Goal: Task Accomplishment & Management: Use online tool/utility

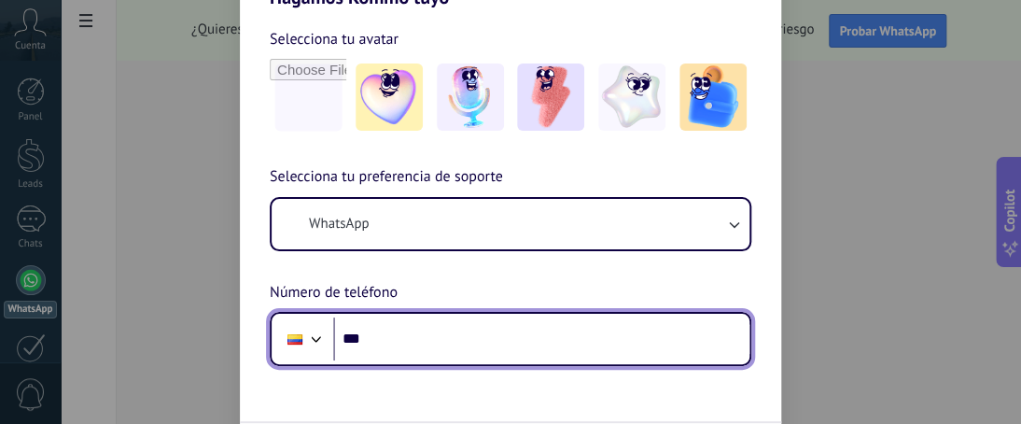
click at [399, 341] on input "***" at bounding box center [541, 338] width 416 height 43
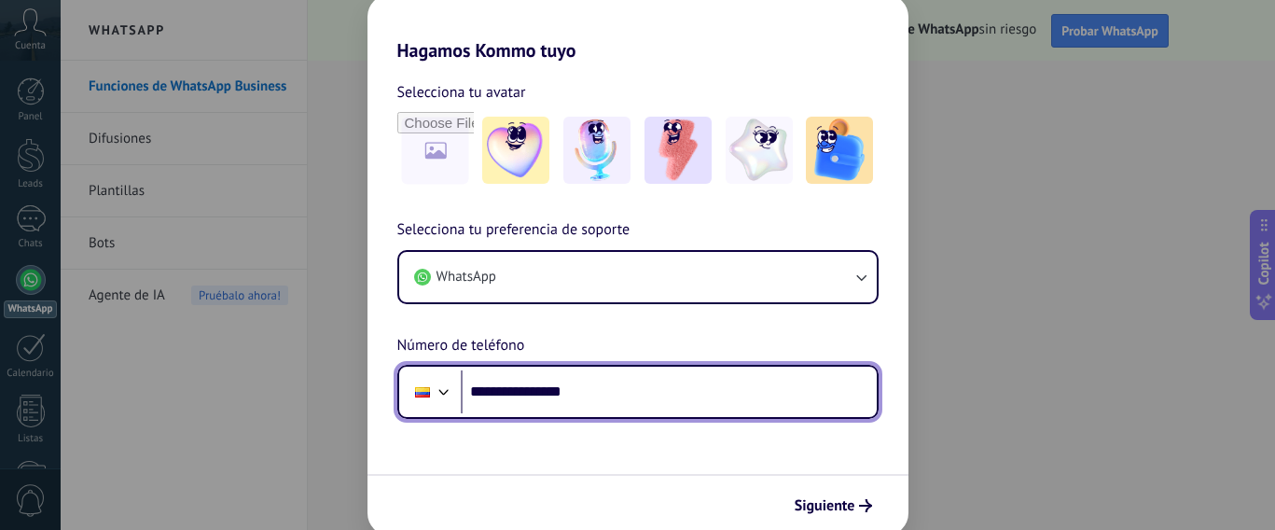
type input "**********"
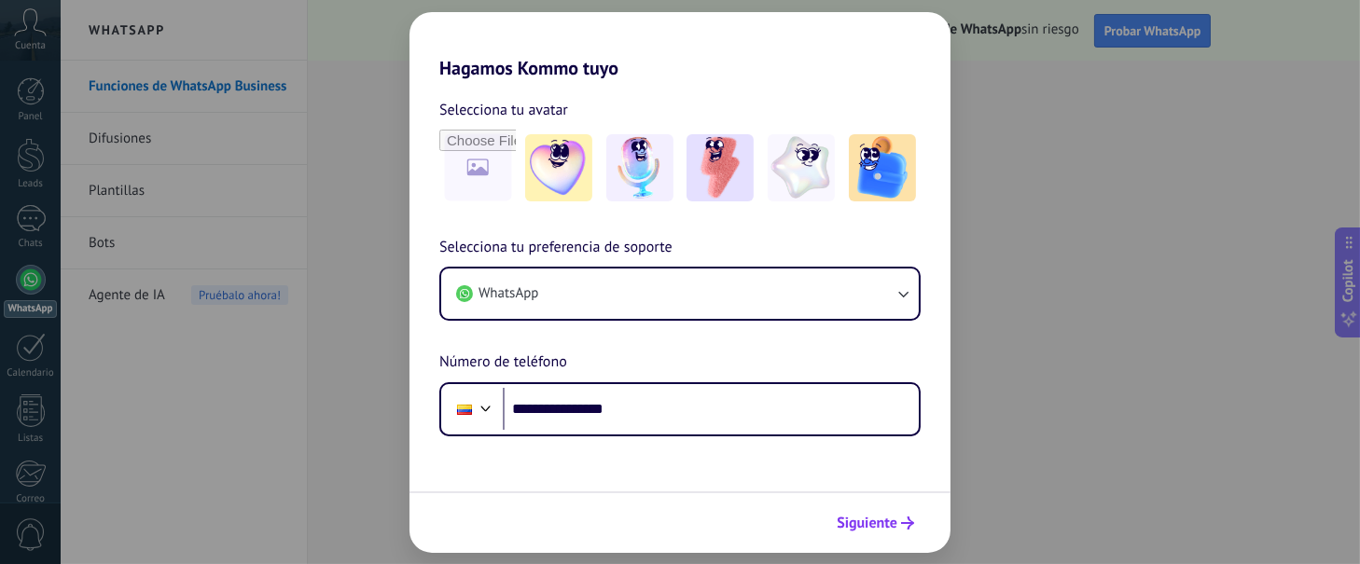
click at [834, 423] on button "Siguiente" at bounding box center [876, 524] width 94 height 32
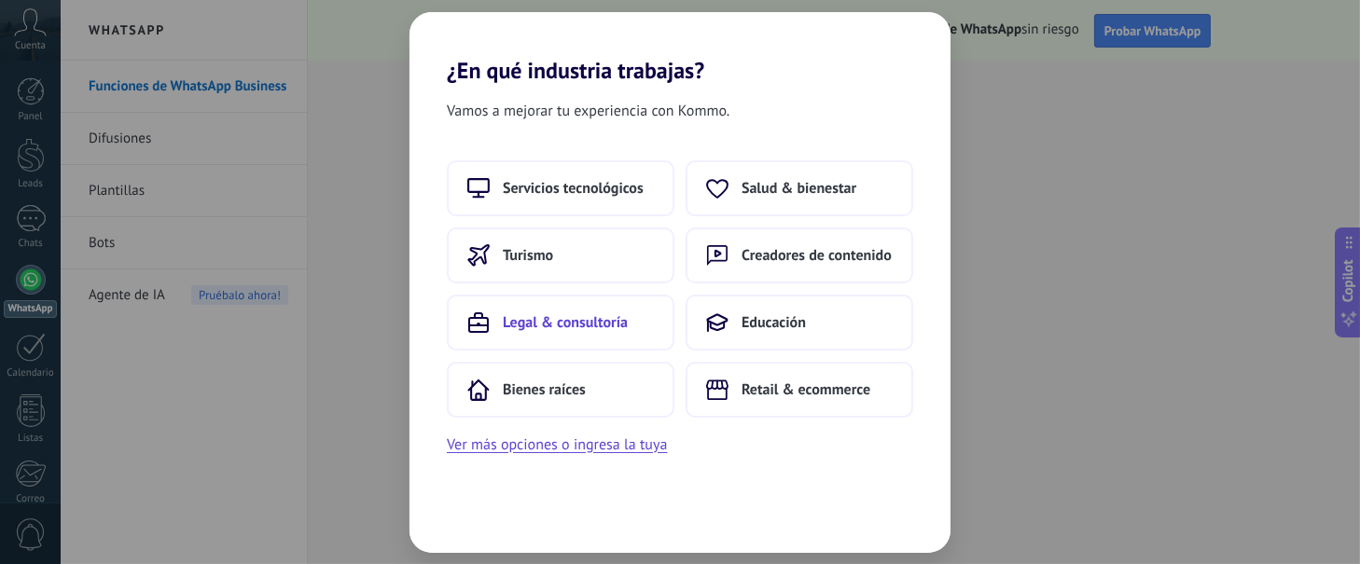
click at [550, 325] on span "Legal & consultoría" at bounding box center [565, 322] width 125 height 19
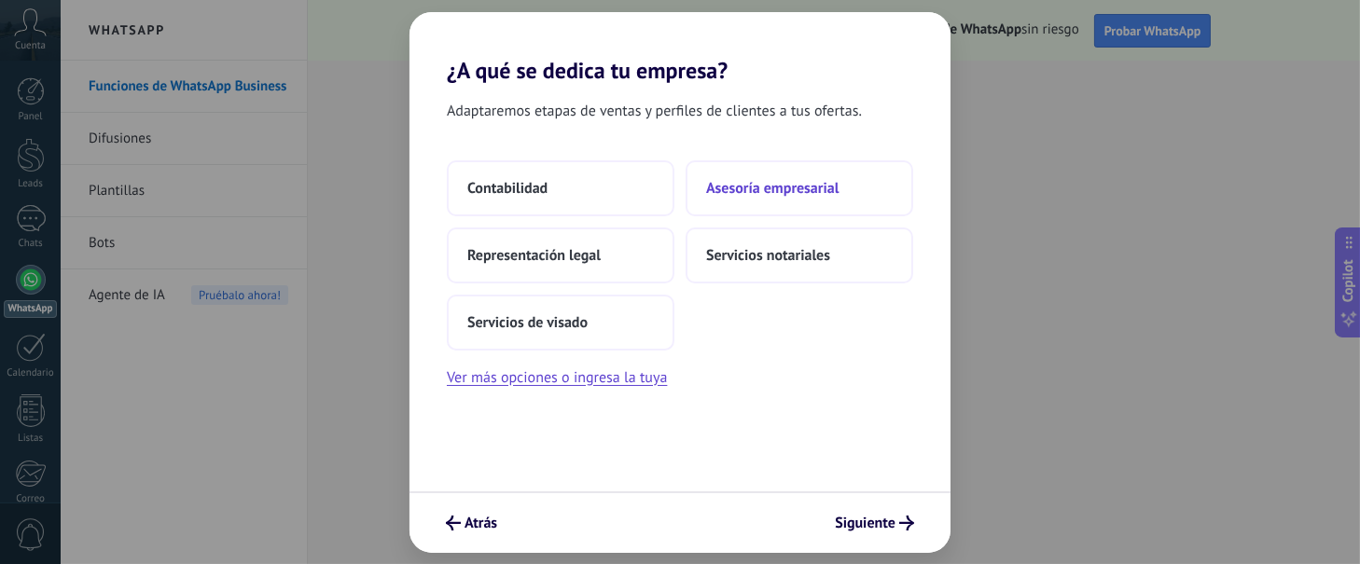
click at [822, 187] on span "Asesoría empresarial" at bounding box center [772, 188] width 132 height 19
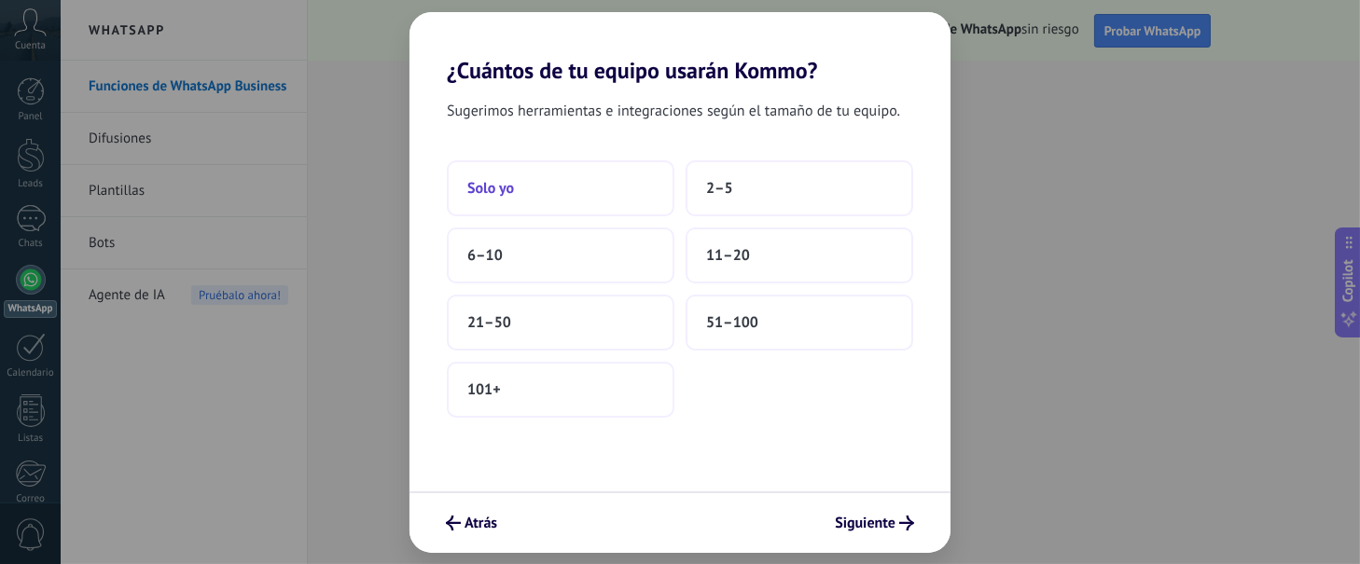
click at [519, 195] on button "Solo yo" at bounding box center [561, 188] width 228 height 56
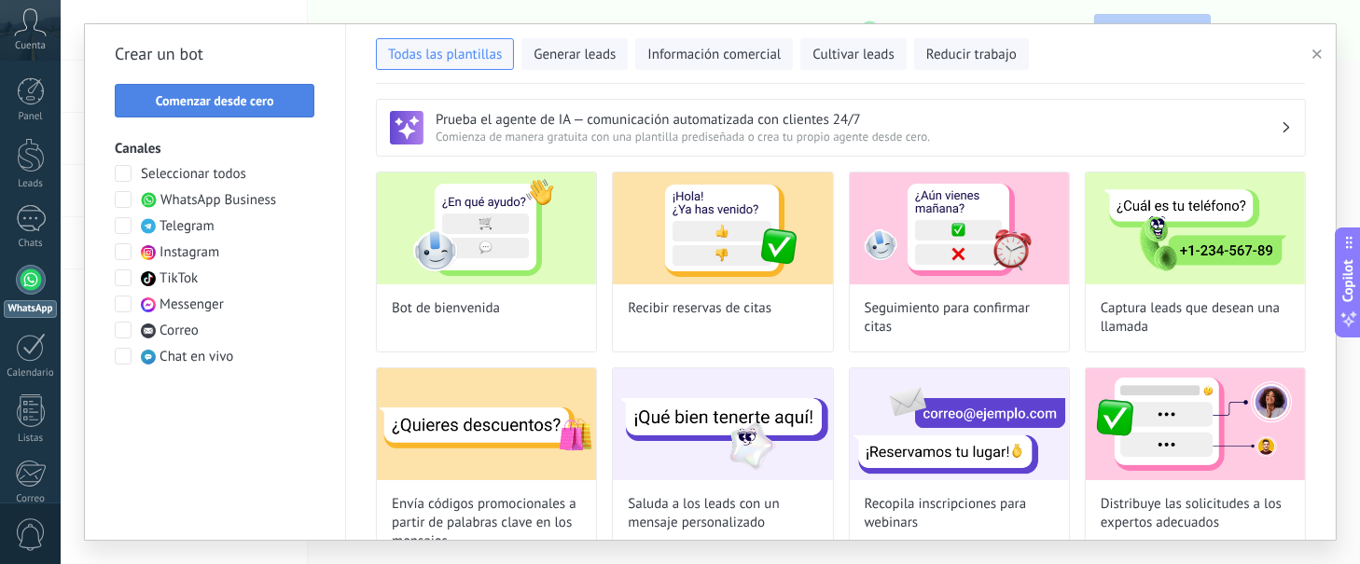
click at [250, 94] on span "Comenzar desde cero" at bounding box center [215, 100] width 118 height 13
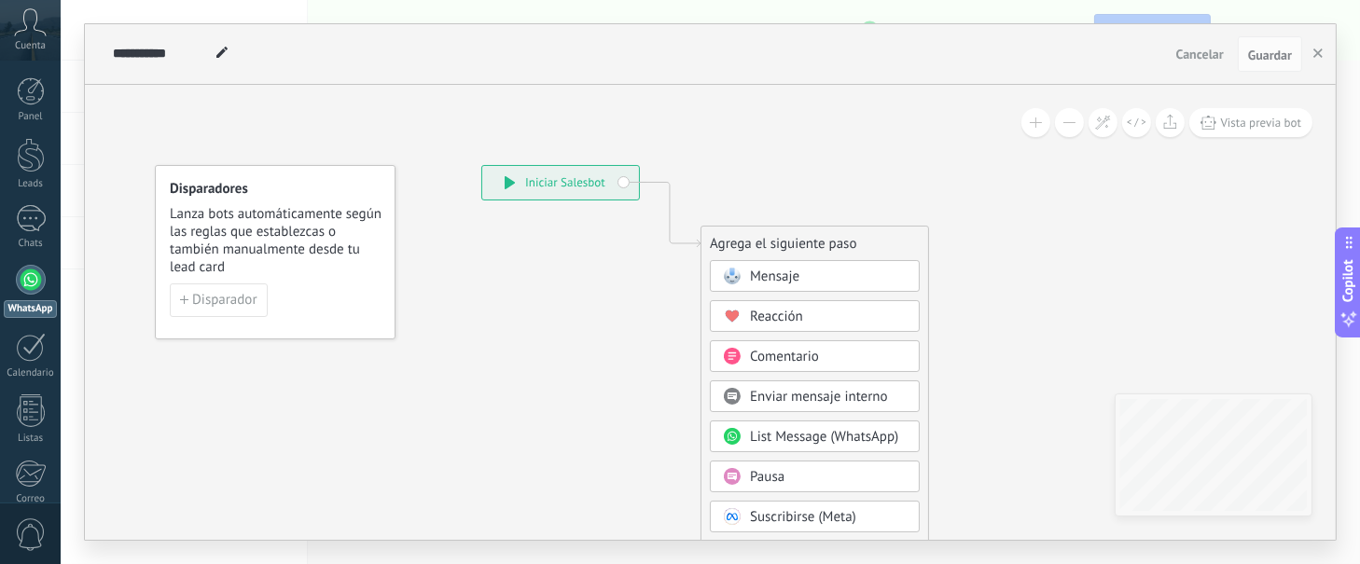
click at [559, 174] on div "**********" at bounding box center [560, 183] width 157 height 34
click at [791, 284] on span "Mensaje" at bounding box center [774, 277] width 49 height 18
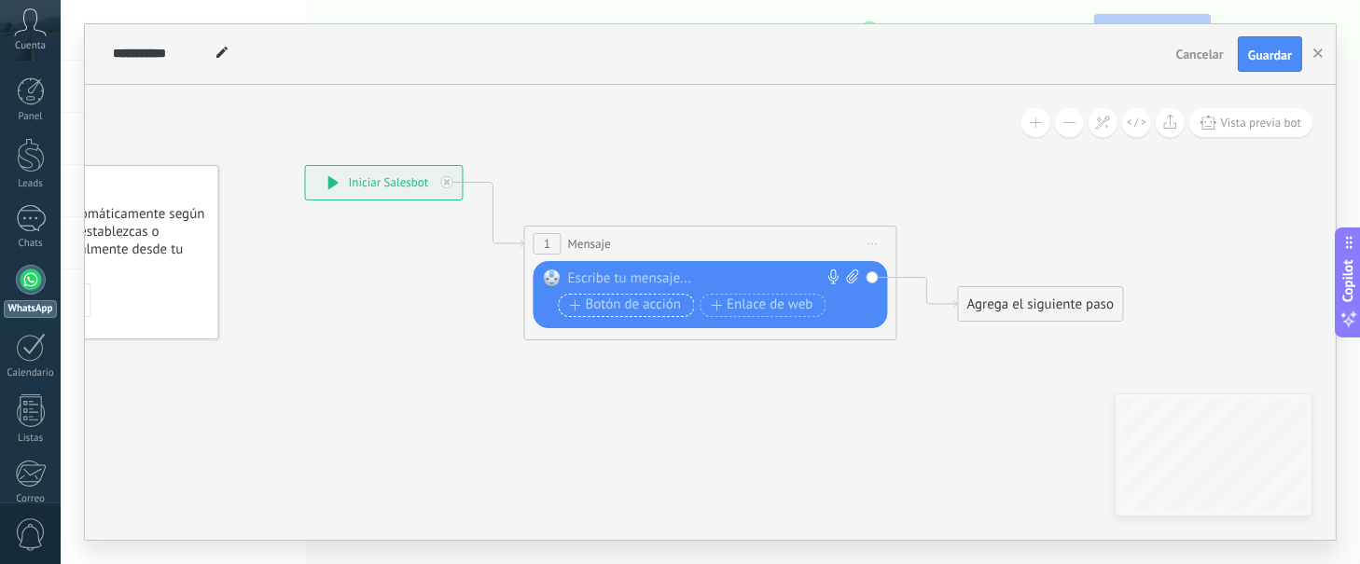
click at [637, 304] on span "Botón de acción" at bounding box center [626, 305] width 112 height 15
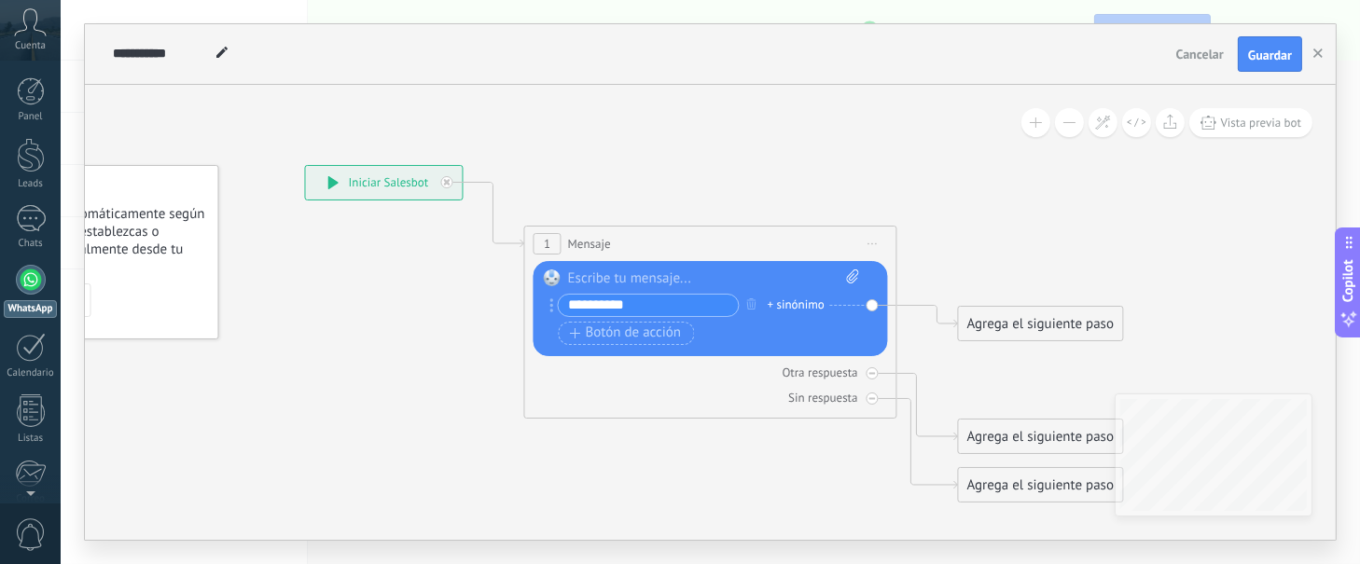
type input "**********"
click at [1013, 327] on div "Agrega el siguiente paso" at bounding box center [1040, 324] width 163 height 31
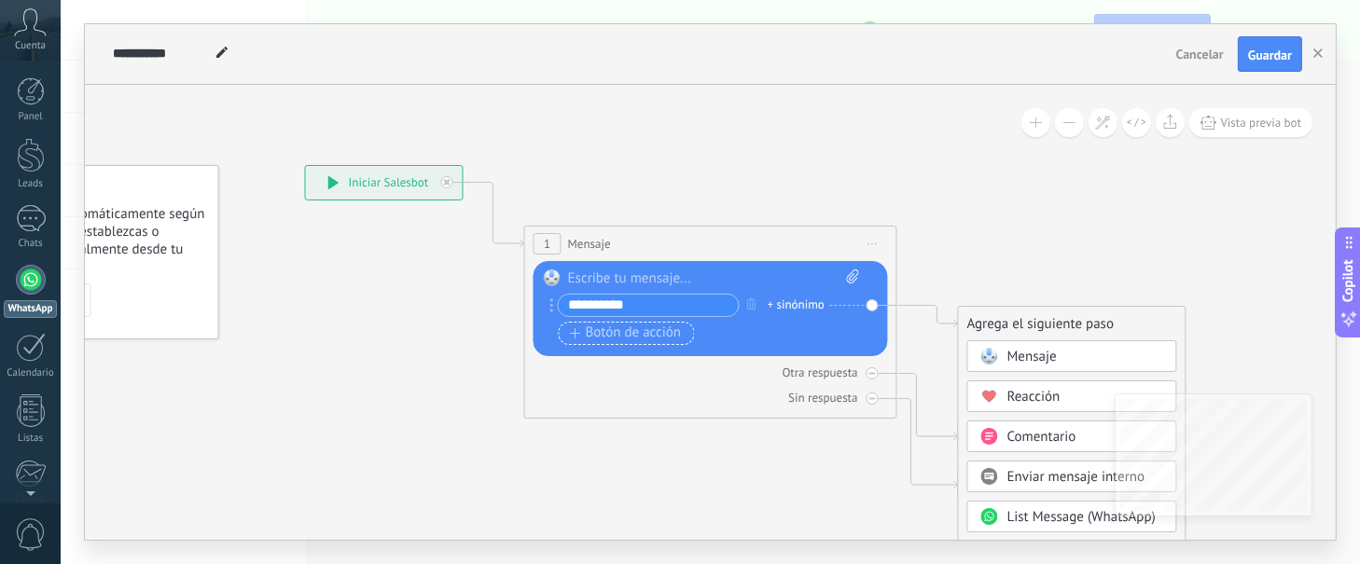
click at [675, 334] on span "Botón de acción" at bounding box center [626, 333] width 112 height 15
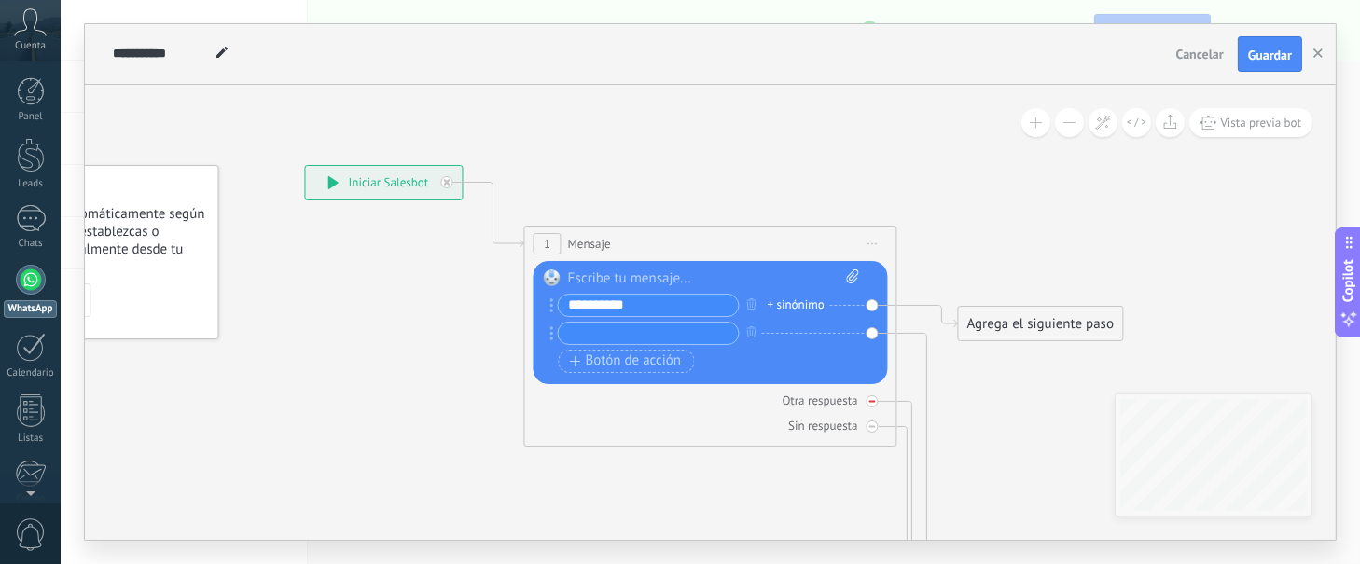
click at [868, 404] on div at bounding box center [873, 402] width 12 height 12
click at [879, 404] on div "Otra respuesta" at bounding box center [711, 401] width 355 height 18
click at [769, 304] on div "+ sinónimo" at bounding box center [796, 305] width 57 height 19
click at [729, 375] on div "**********" at bounding box center [709, 336] width 300 height 84
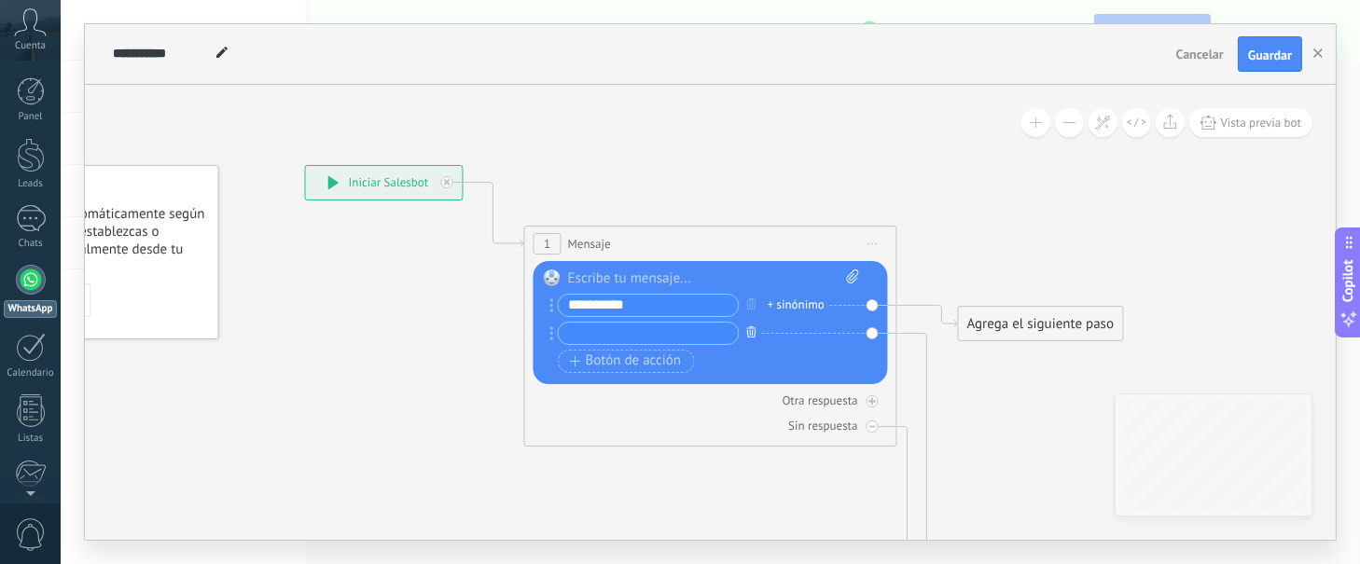
click at [748, 335] on icon "button" at bounding box center [751, 332] width 9 height 11
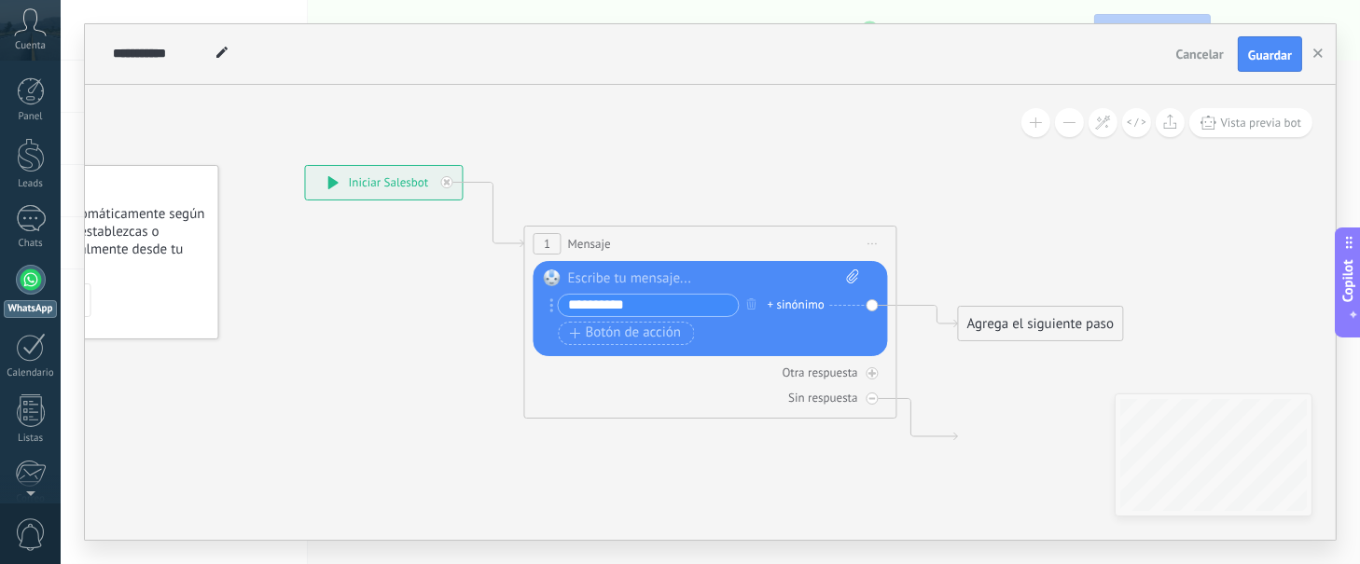
click at [1020, 321] on div "Agrega el siguiente paso" at bounding box center [1040, 324] width 163 height 31
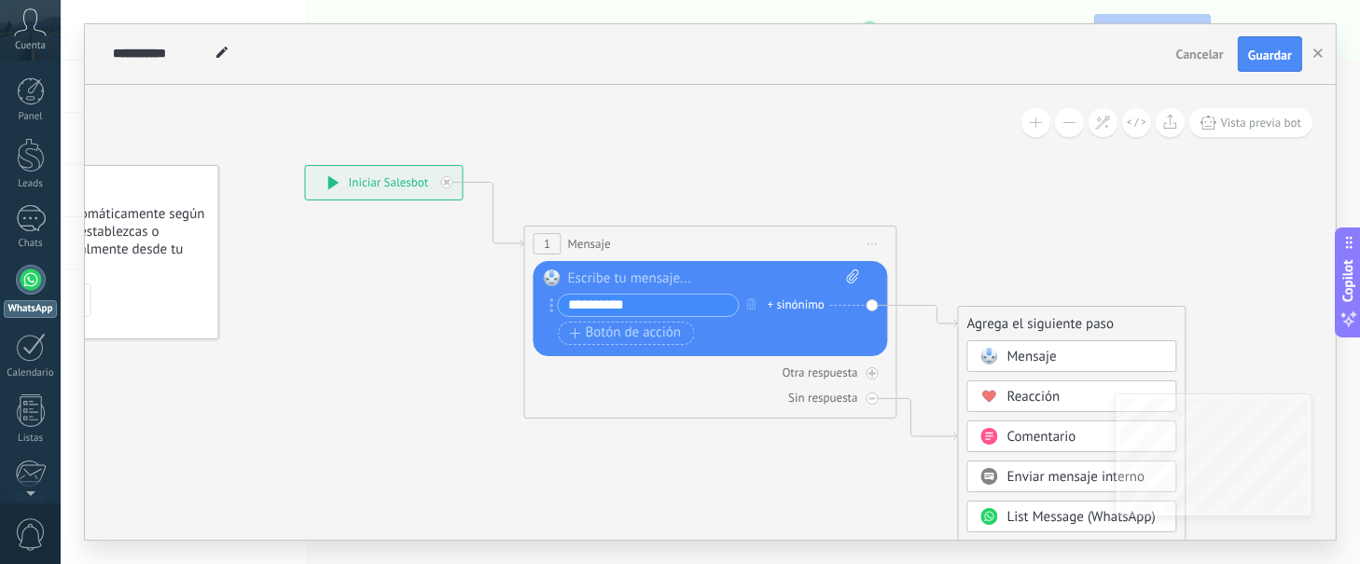
click at [1020, 320] on div "Agrega el siguiente paso" at bounding box center [1072, 324] width 227 height 31
click at [1020, 355] on span "Mensaje" at bounding box center [1032, 357] width 49 height 18
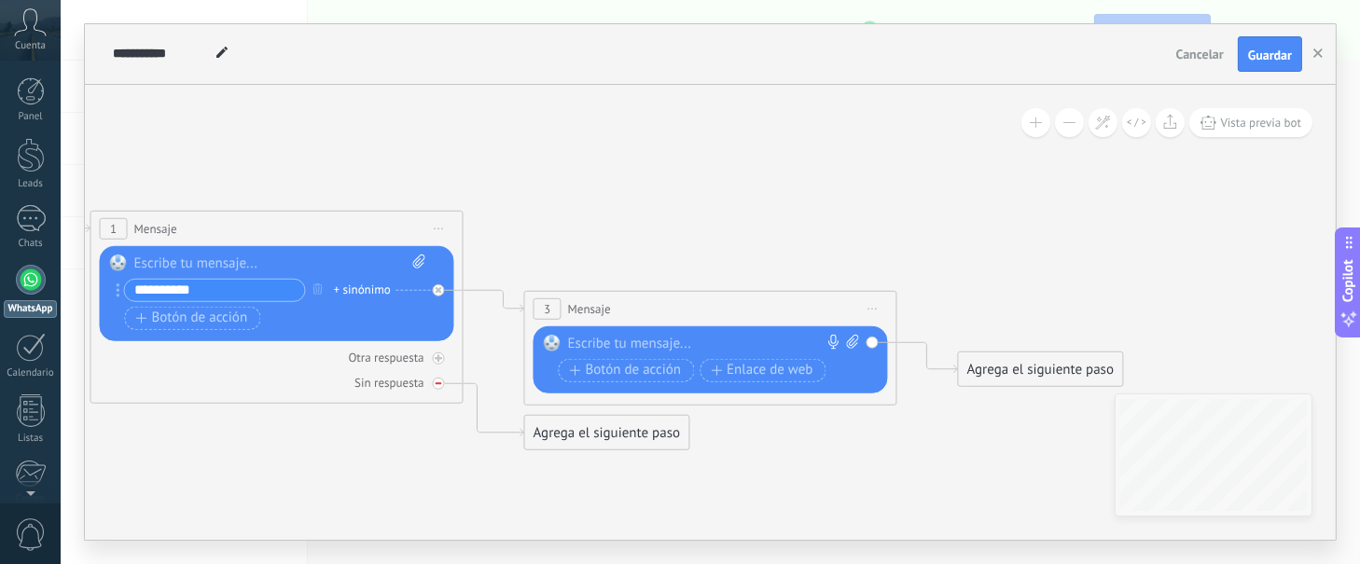
click at [439, 386] on icon at bounding box center [439, 384] width 7 height 7
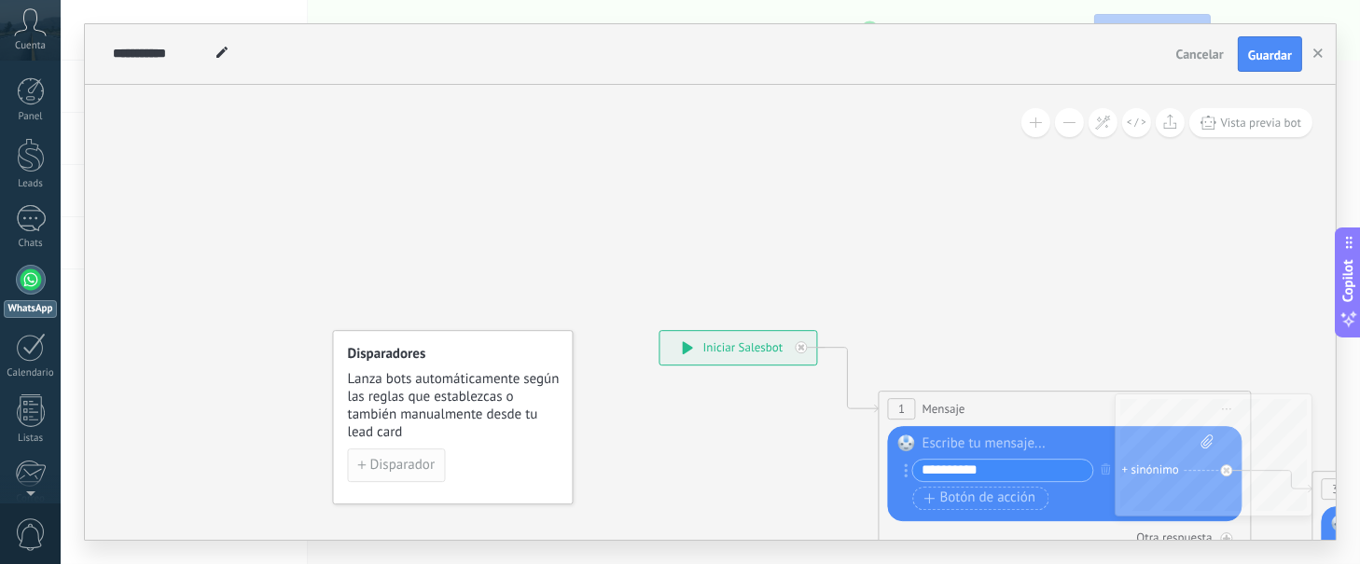
click at [369, 423] on span "Disparador" at bounding box center [396, 465] width 77 height 13
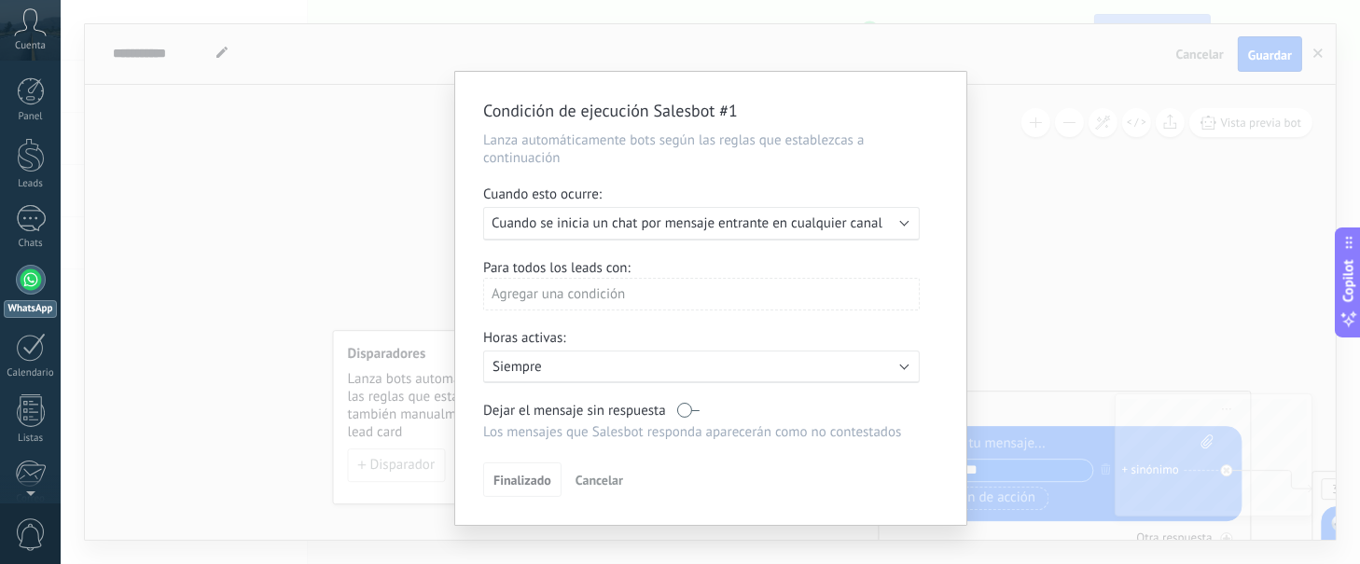
click at [1020, 259] on div "Condición de ejecución Salesbot #1 Lanza automáticamente bots según las reglas …" at bounding box center [711, 282] width 1300 height 564
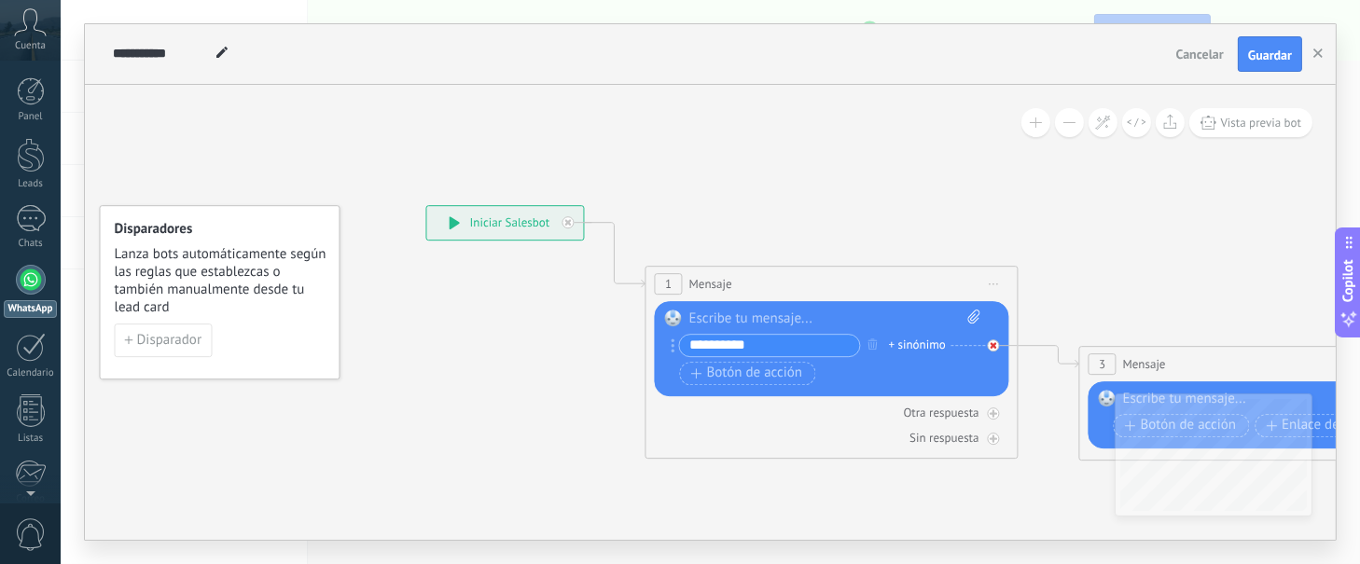
click at [991, 347] on icon at bounding box center [994, 345] width 7 height 7
click at [958, 415] on div "Otra respuesta" at bounding box center [941, 413] width 76 height 16
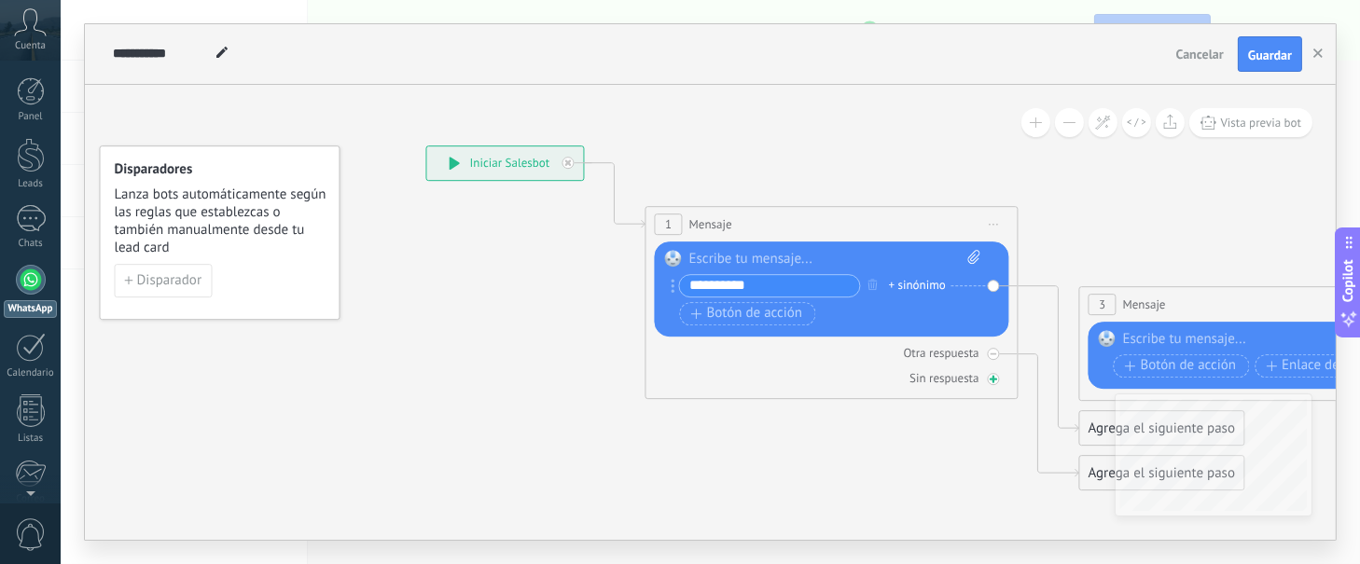
click at [966, 382] on div "Sin respuesta" at bounding box center [944, 378] width 69 height 16
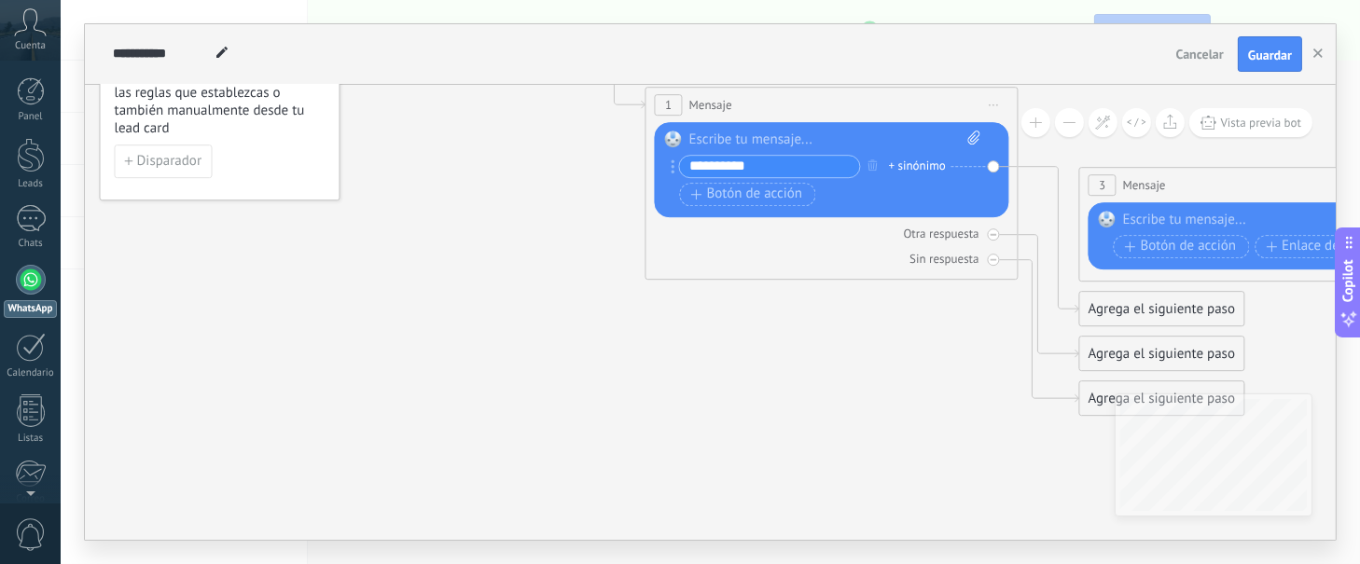
click at [990, 379] on icon at bounding box center [1021, 221] width 2122 height 1323
click at [1020, 303] on div "Agrega el siguiente paso" at bounding box center [1161, 309] width 163 height 31
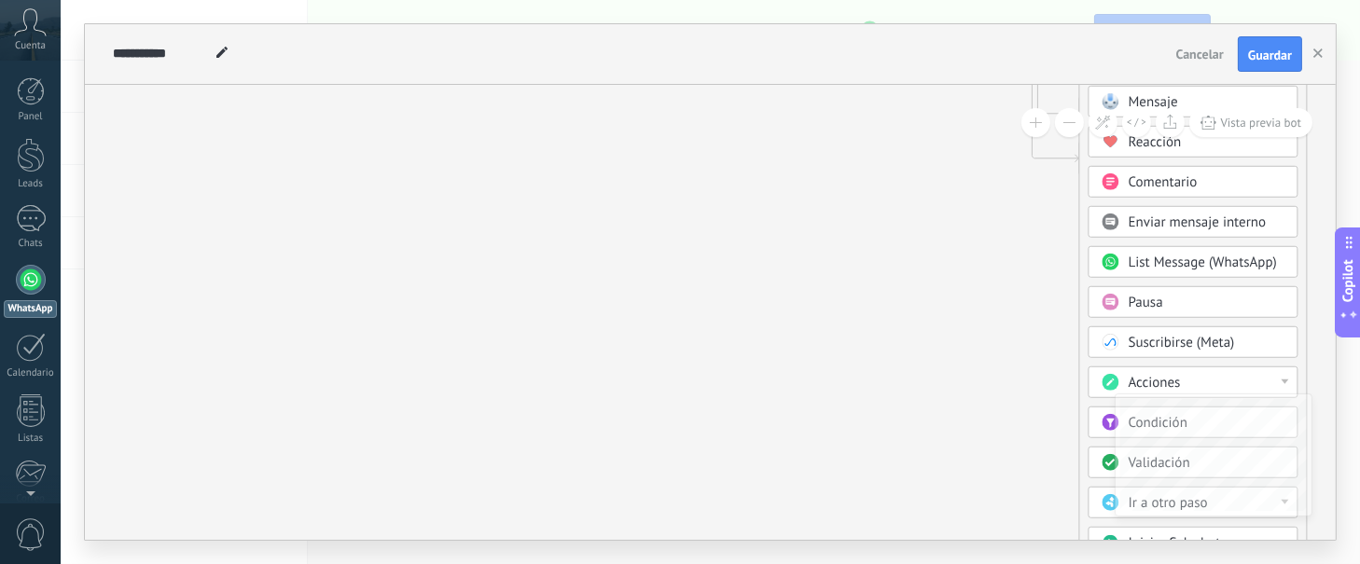
click at [1020, 313] on icon at bounding box center [1350, 320] width 20 height 20
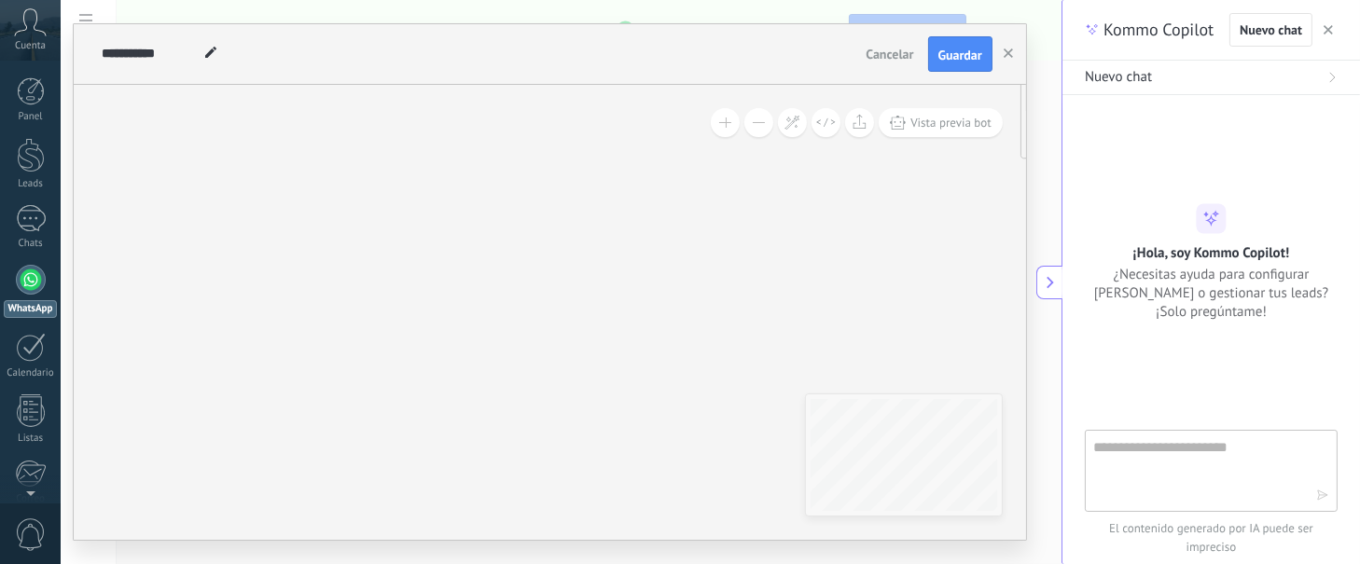
click at [1020, 284] on icon at bounding box center [1050, 282] width 13 height 13
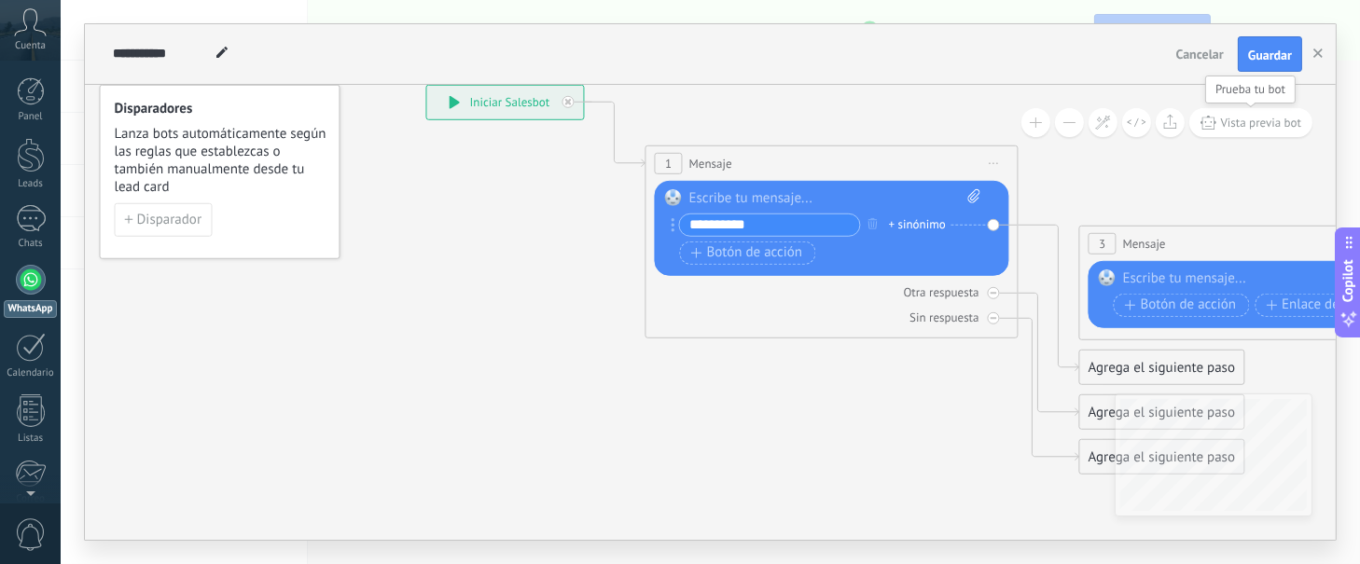
click at [1020, 127] on span "Vista previa bot" at bounding box center [1261, 123] width 81 height 16
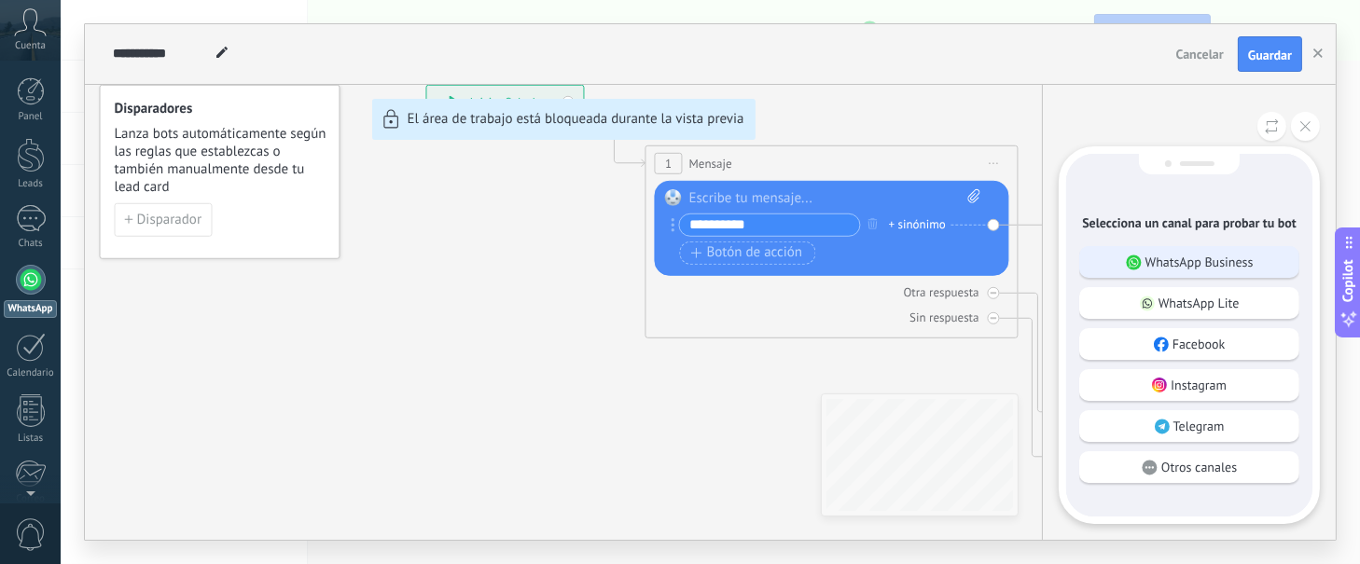
click at [1020, 271] on p "WhatsApp Business" at bounding box center [1200, 262] width 108 height 17
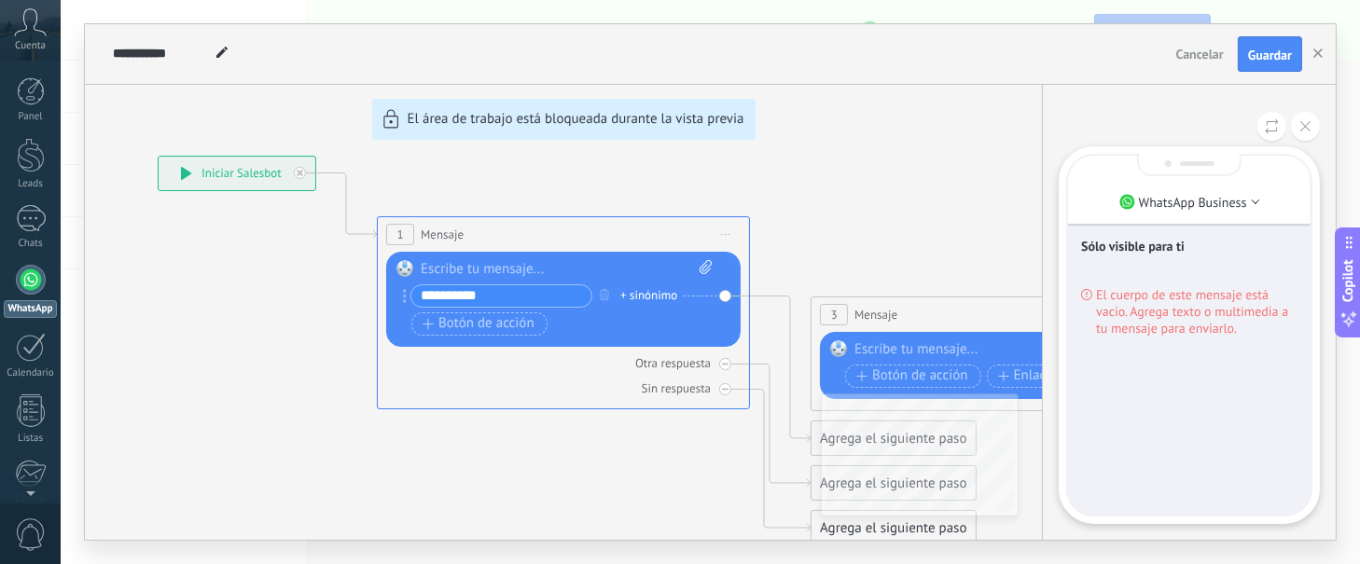
click at [1020, 279] on div "El cuerpo de este mensaje está vacio. Agrega texto o multimedia a tu mensaje pa…" at bounding box center [1189, 307] width 216 height 60
click at [1020, 127] on icon at bounding box center [1306, 126] width 10 height 10
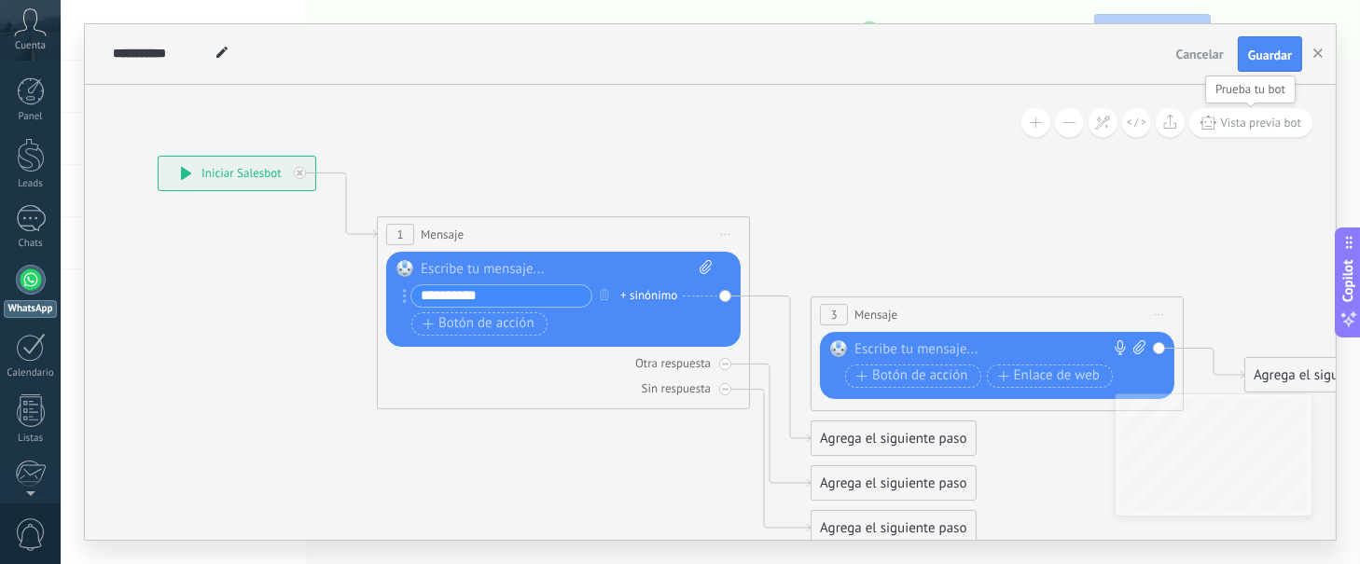
click at [1020, 119] on span "Vista previa bot" at bounding box center [1261, 123] width 81 height 16
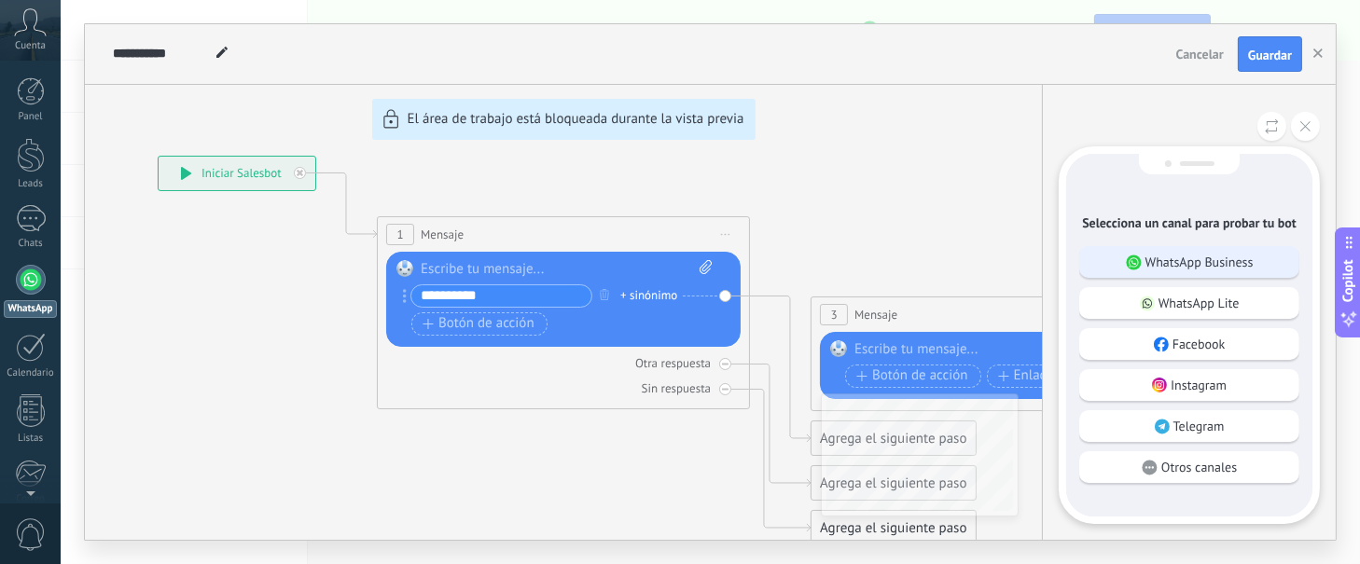
click at [1020, 267] on p "WhatsApp Business" at bounding box center [1200, 262] width 108 height 17
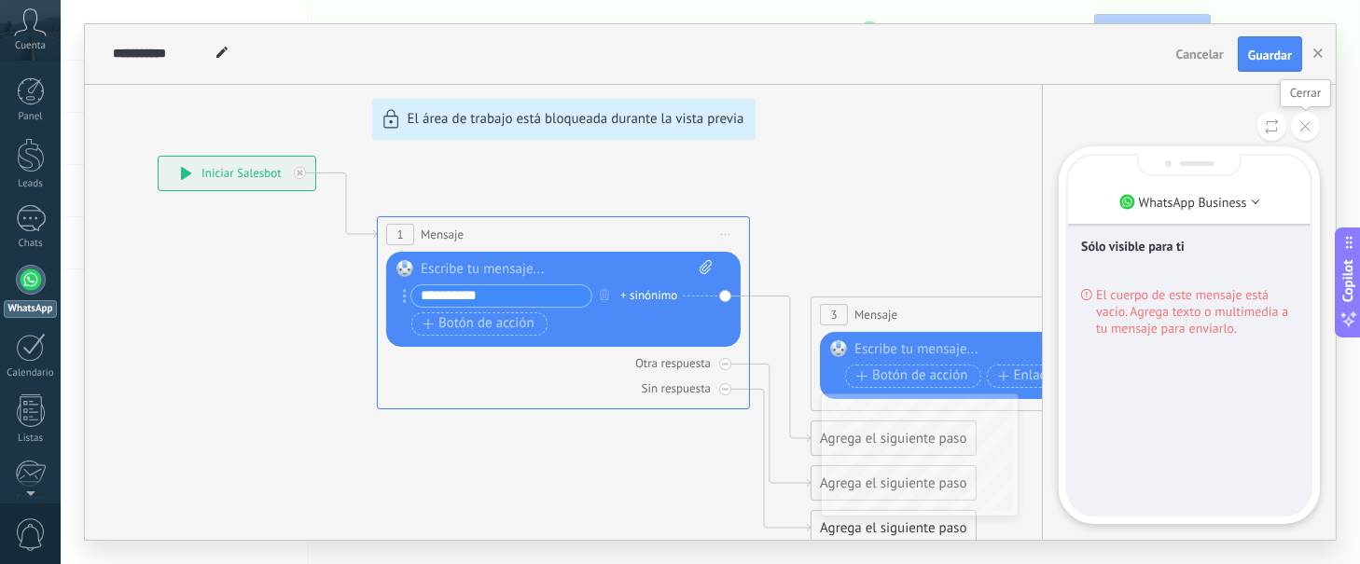
click at [1020, 119] on button at bounding box center [1305, 126] width 29 height 29
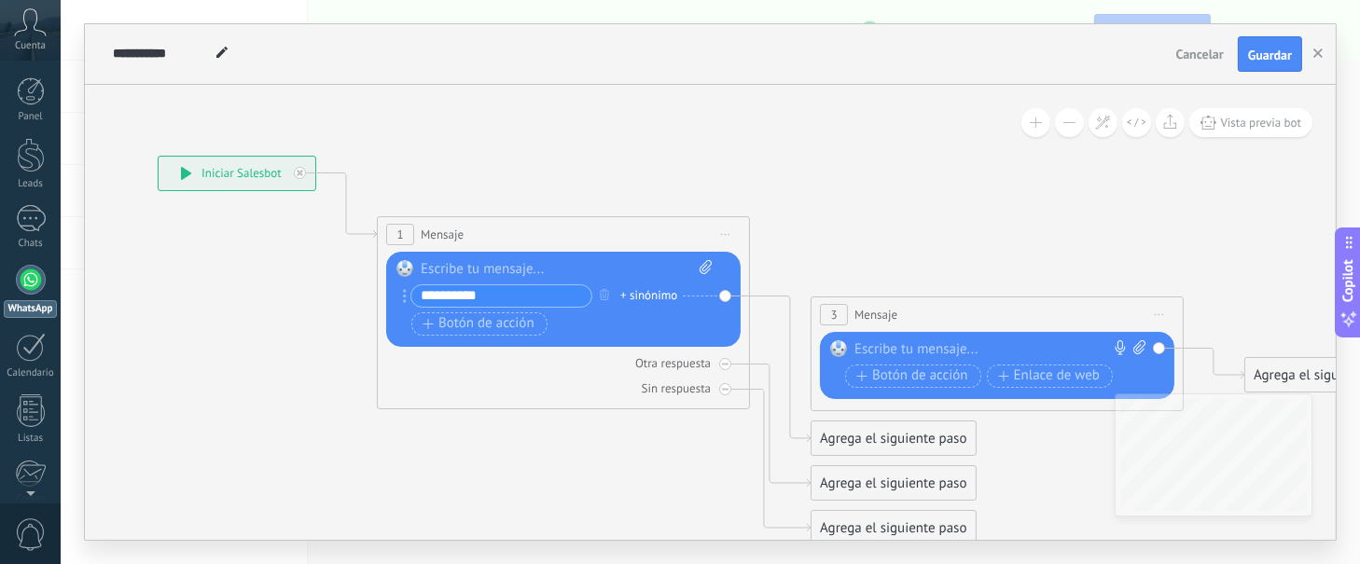
click at [843, 354] on rect at bounding box center [838, 349] width 17 height 17
click at [998, 343] on div at bounding box center [993, 350] width 277 height 19
click at [851, 423] on div "Agrega el siguiente paso" at bounding box center [893, 439] width 163 height 31
click at [856, 423] on div "Mensaje" at bounding box center [925, 471] width 210 height 32
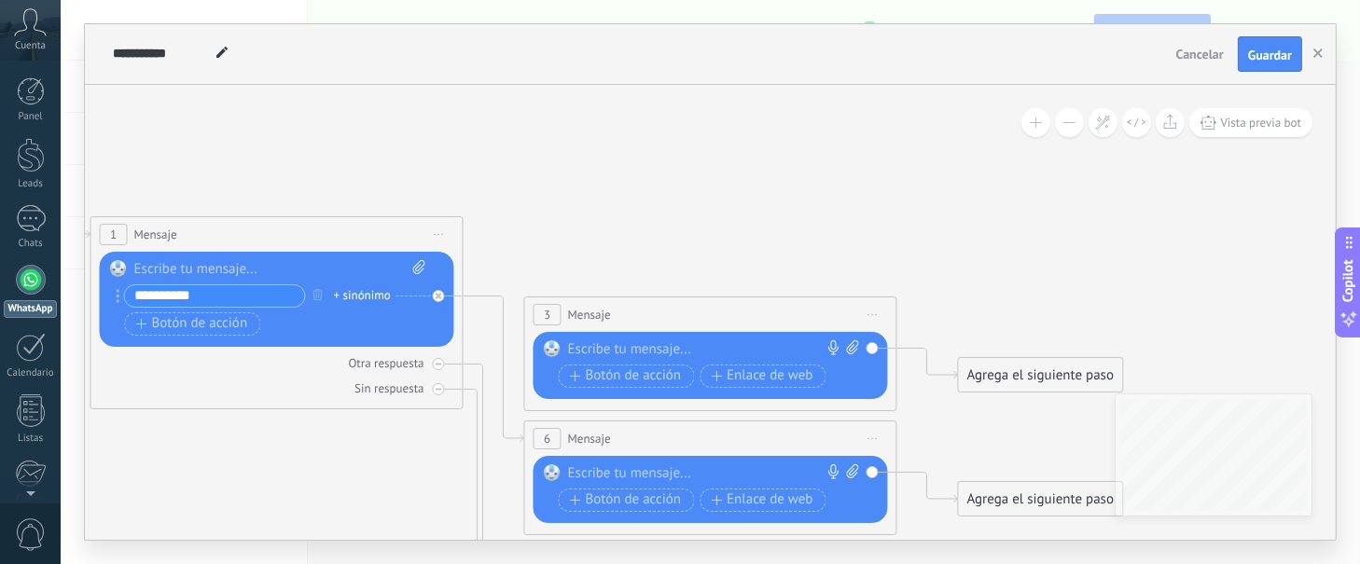
click at [649, 423] on div at bounding box center [706, 474] width 277 height 19
click at [654, 352] on div at bounding box center [706, 350] width 277 height 19
click at [1020, 130] on span "Vista previa bot" at bounding box center [1261, 123] width 81 height 16
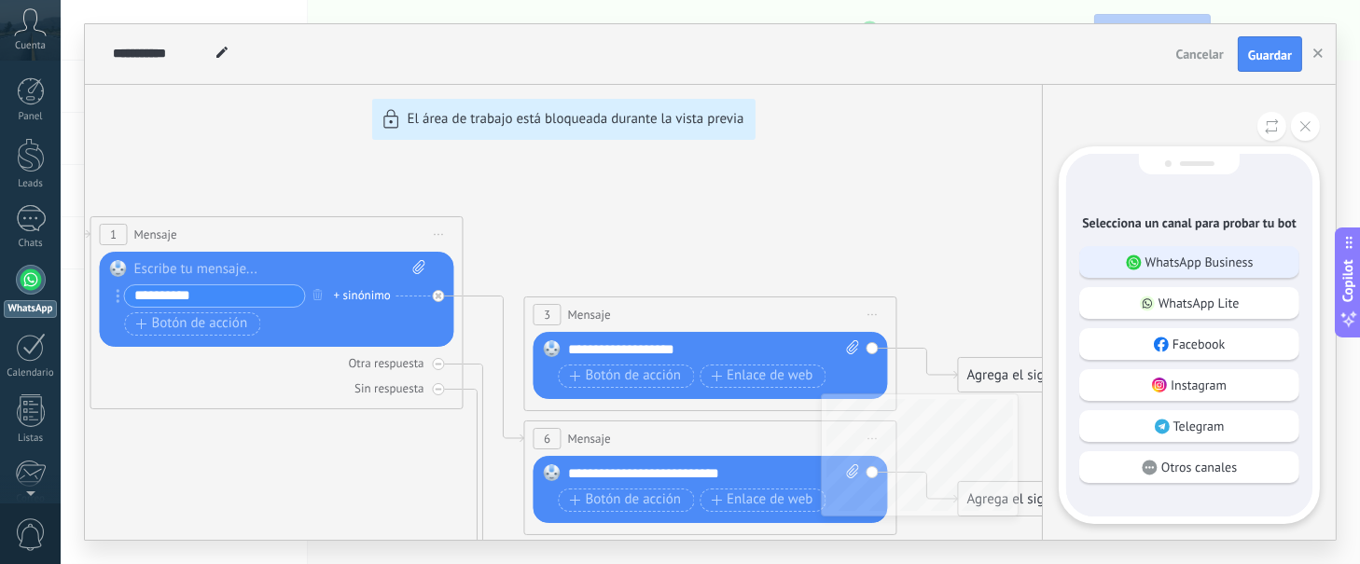
click at [1020, 264] on p "WhatsApp Business" at bounding box center [1200, 262] width 108 height 17
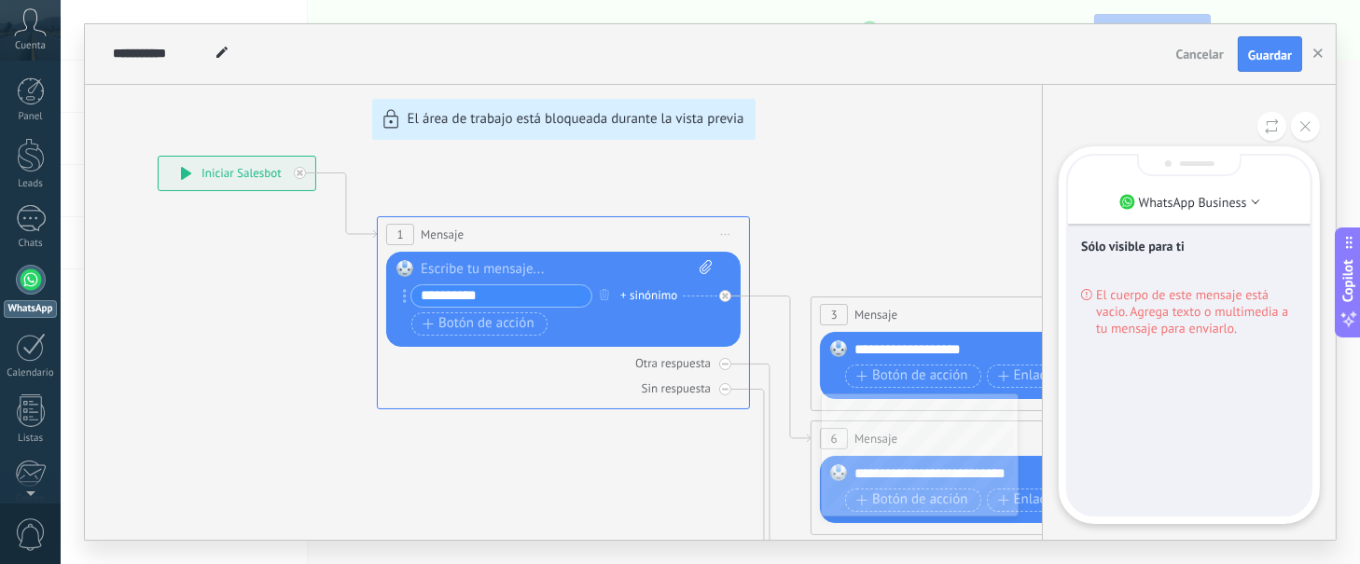
click at [246, 170] on div "**********" at bounding box center [710, 282] width 1251 height 516
click at [188, 173] on div "**********" at bounding box center [710, 282] width 1251 height 516
click at [1020, 127] on button at bounding box center [1305, 126] width 29 height 29
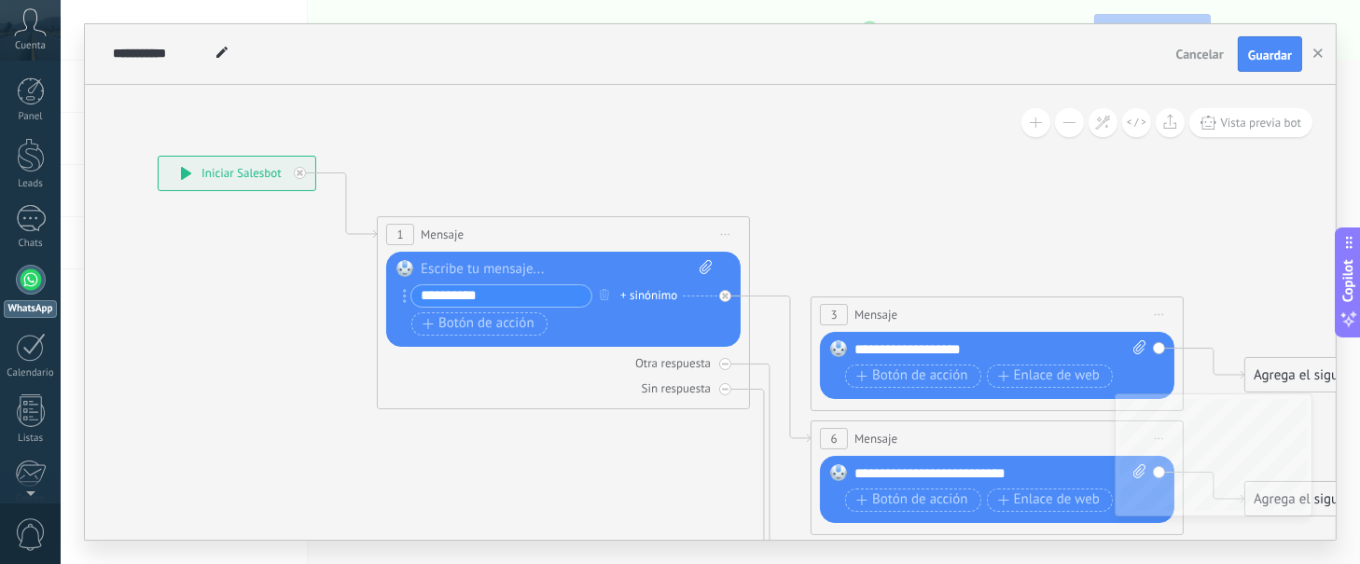
click at [183, 174] on icon at bounding box center [186, 173] width 10 height 13
click at [499, 264] on div at bounding box center [567, 269] width 292 height 19
click at [854, 223] on icon at bounding box center [752, 390] width 2122 height 1402
click at [1020, 127] on button "Vista previa bot" at bounding box center [1252, 122] width 124 height 29
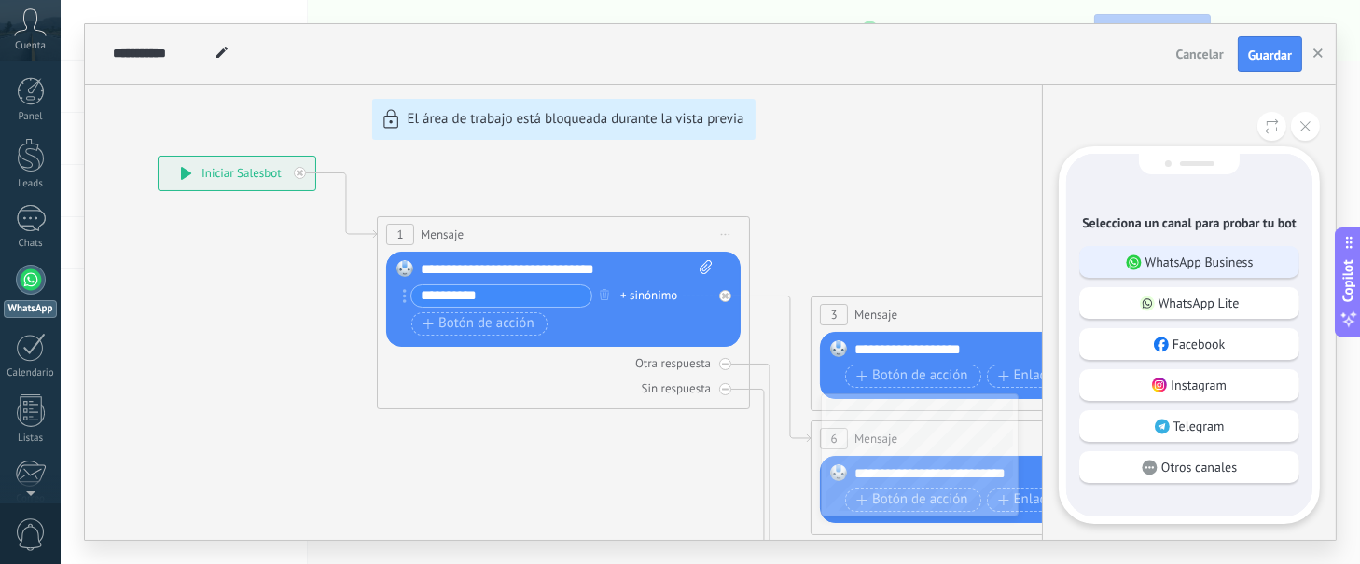
click at [1020, 262] on p "WhatsApp Business" at bounding box center [1200, 262] width 108 height 17
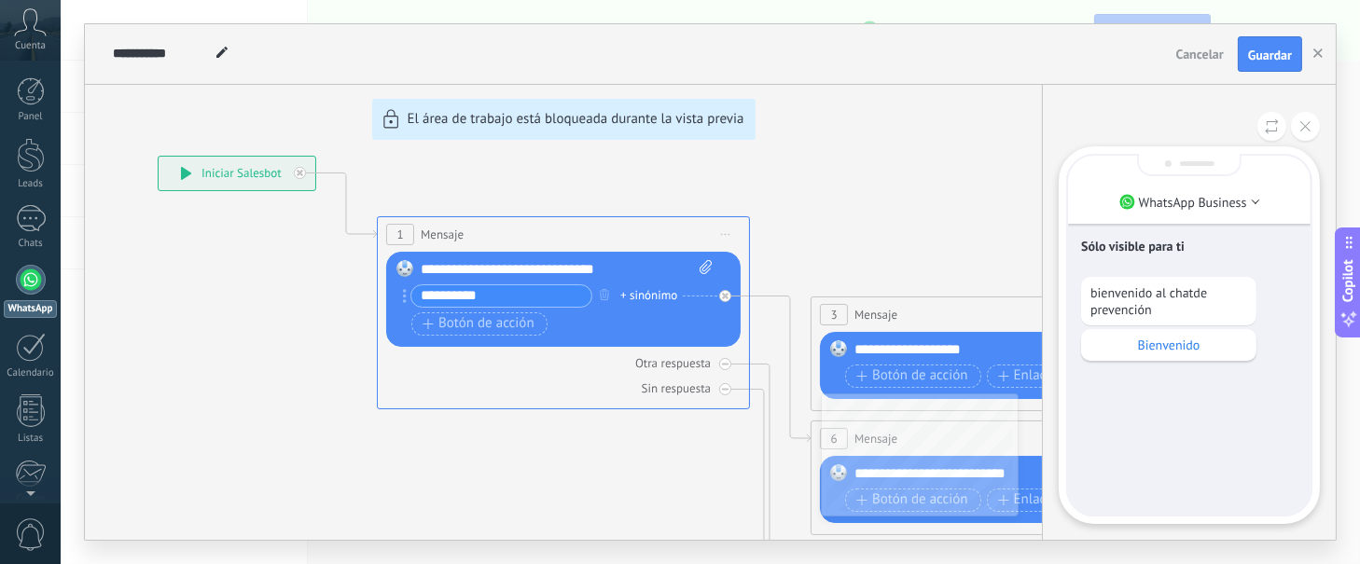
drag, startPoint x: 1177, startPoint y: 334, endPoint x: 1172, endPoint y: 355, distance: 21.3
click at [1020, 338] on div "Bienvenido" at bounding box center [1168, 345] width 175 height 32
click at [1020, 379] on div "Bienvenido" at bounding box center [1189, 386] width 216 height 32
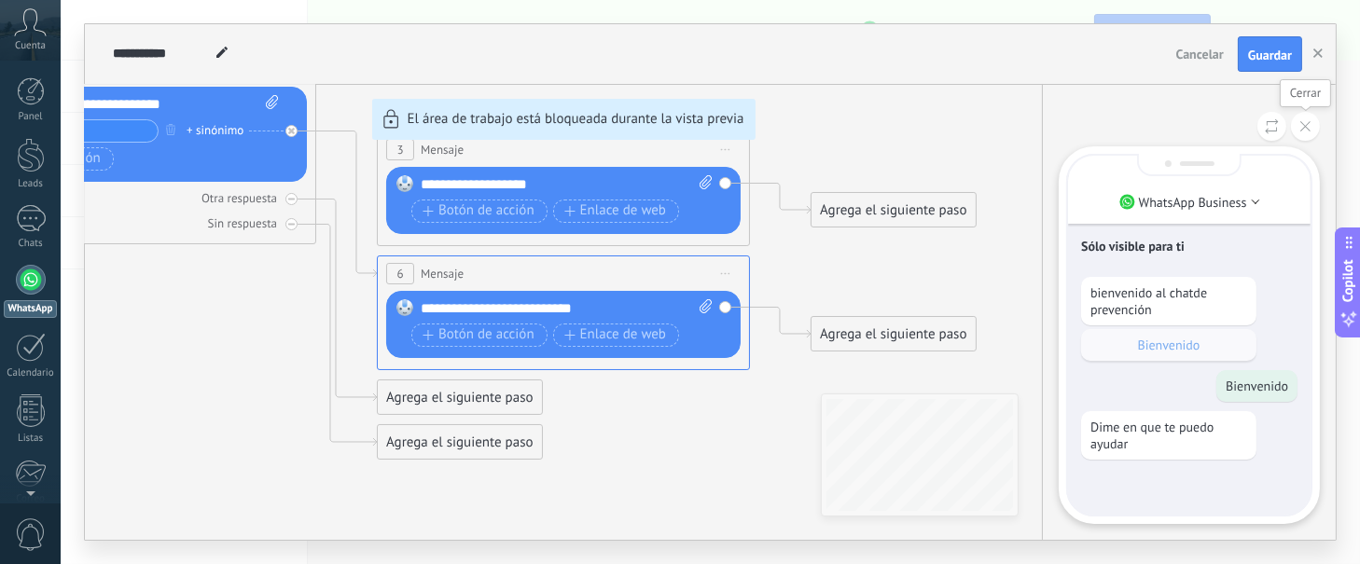
click at [1020, 124] on icon at bounding box center [1306, 126] width 10 height 10
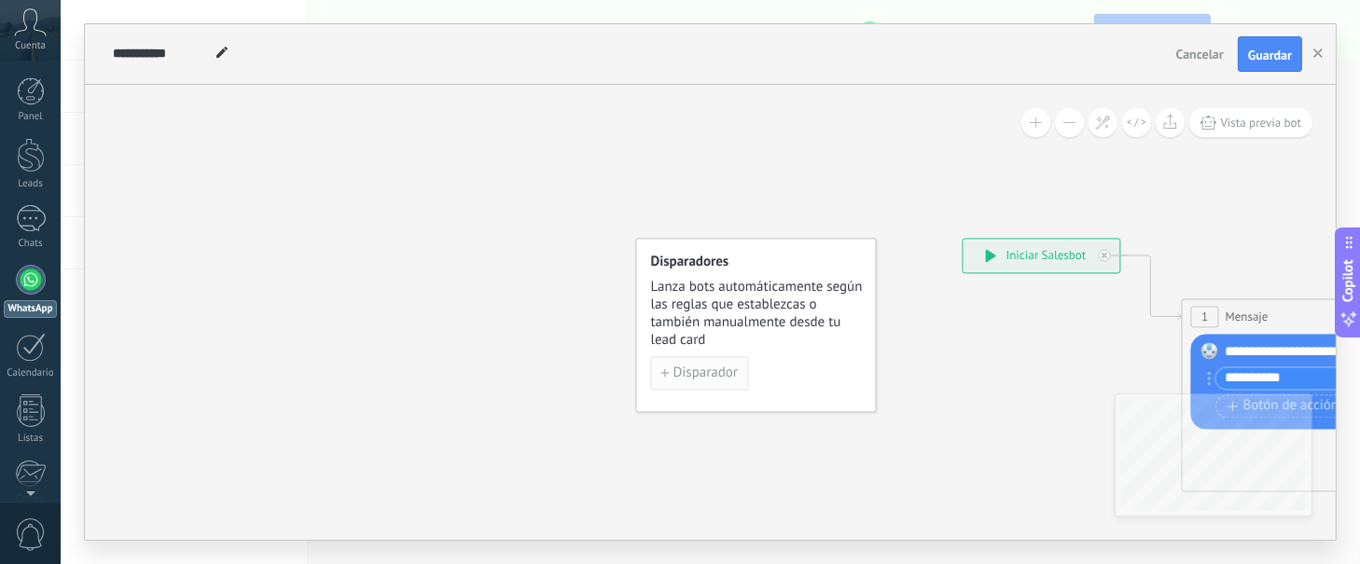
click at [683, 369] on span "Disparador" at bounding box center [706, 373] width 64 height 13
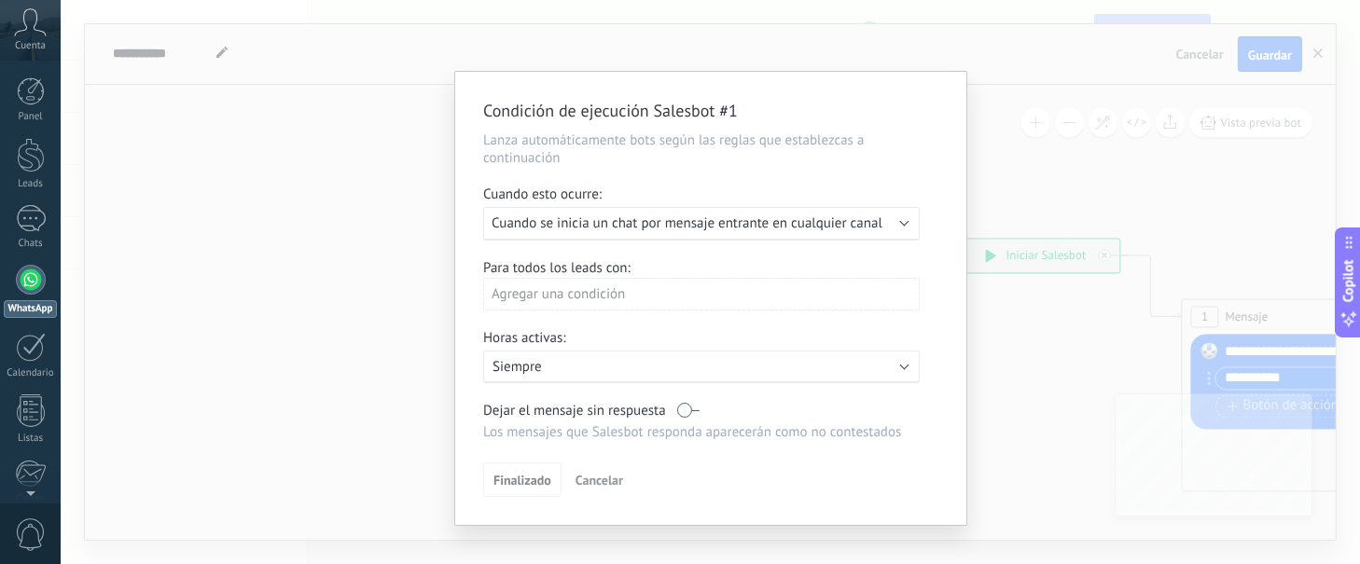
click at [1020, 375] on div "Condición de ejecución Salesbot #1 Lanza automáticamente bots según las reglas …" at bounding box center [711, 282] width 1300 height 564
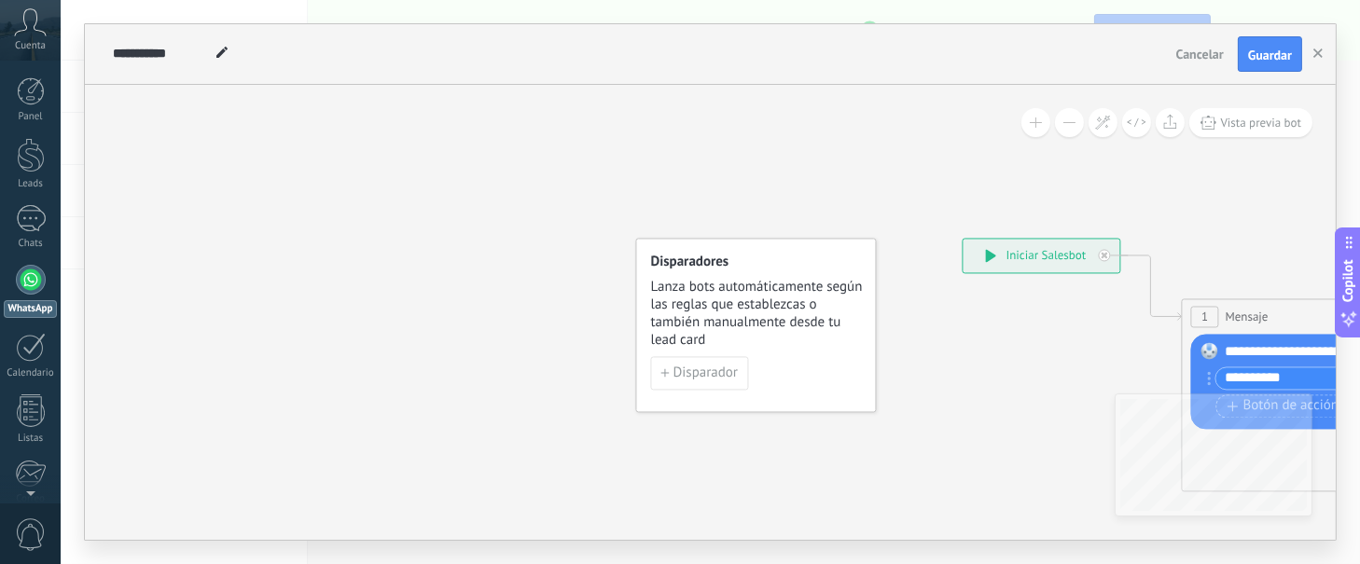
click at [982, 258] on div "**********" at bounding box center [1042, 256] width 157 height 34
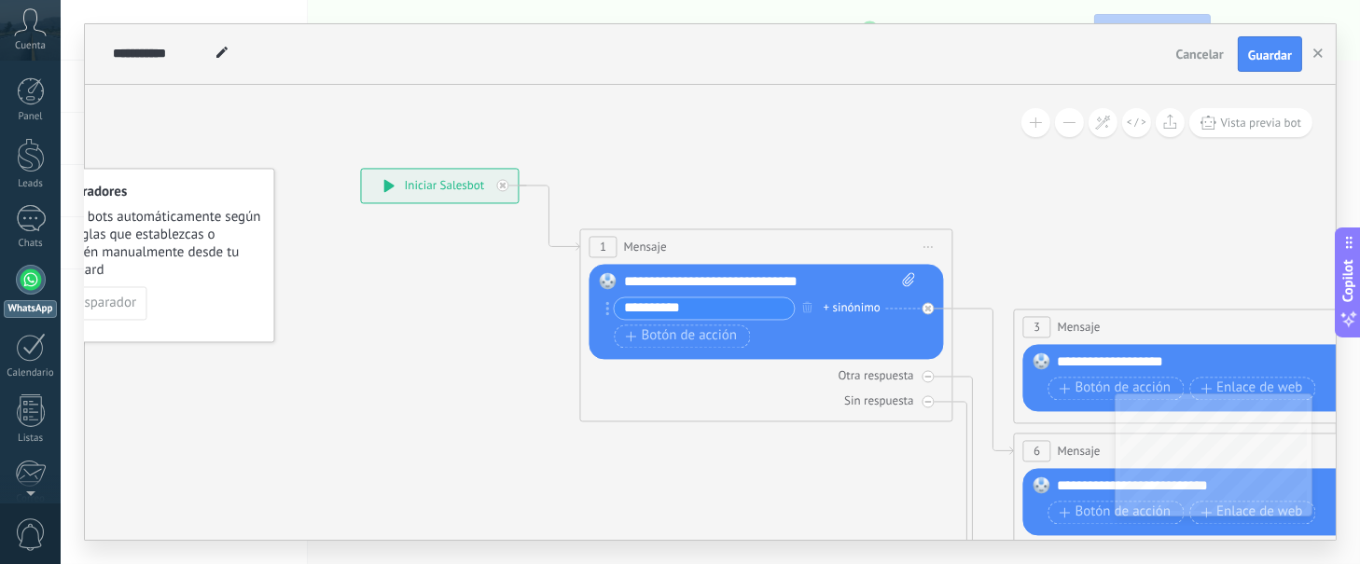
click at [745, 283] on div "**********" at bounding box center [770, 281] width 292 height 19
click at [840, 273] on div "**********" at bounding box center [770, 281] width 292 height 19
